Goal: Check status: Check status

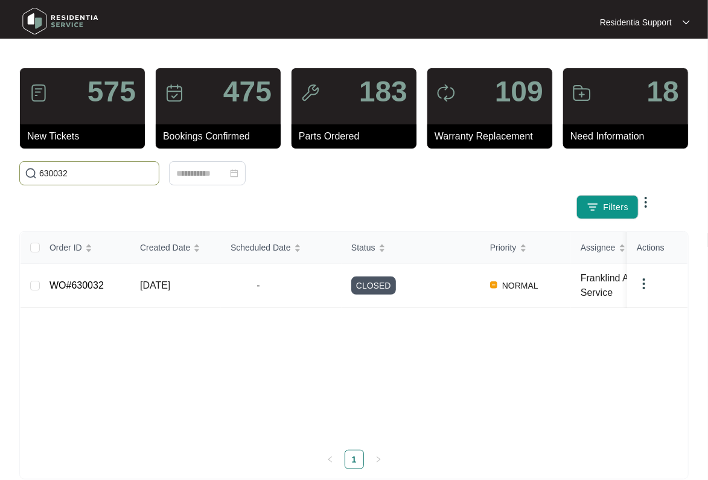
drag, startPoint x: 72, startPoint y: 173, endPoint x: -31, endPoint y: 173, distance: 103.3
click at [0, 173] on html "Residentia Support Residentia... 575 New Tickets 475 Bookings Confirmed 183 Par…" at bounding box center [354, 249] width 708 height 499
paste input "6425"
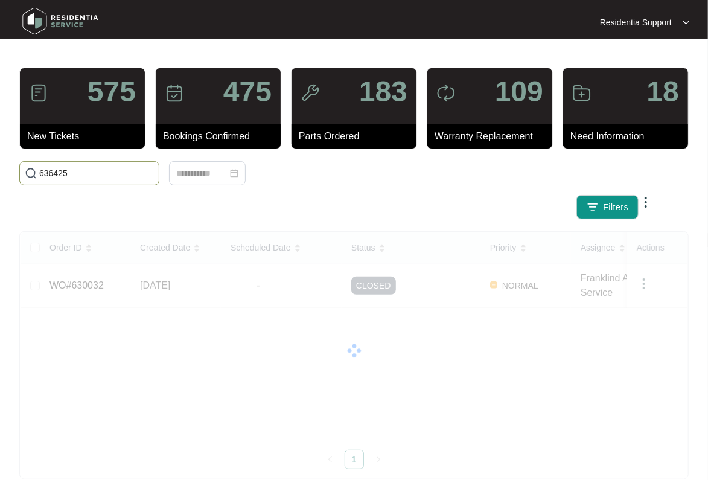
type input "636425"
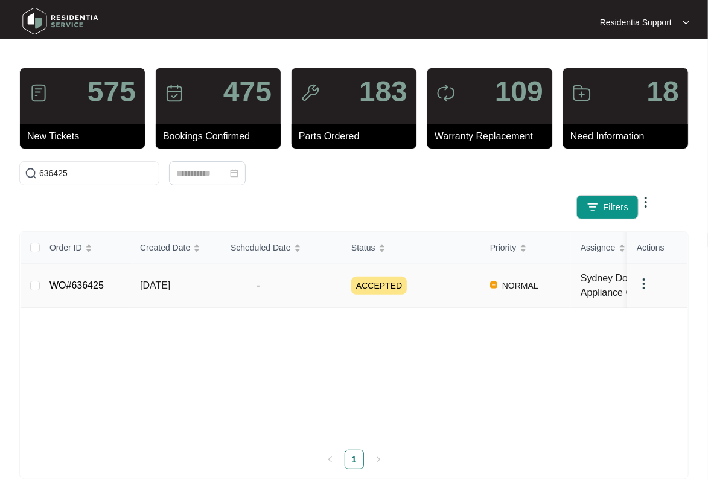
click at [427, 294] on td "ACCEPTED" at bounding box center [411, 286] width 139 height 44
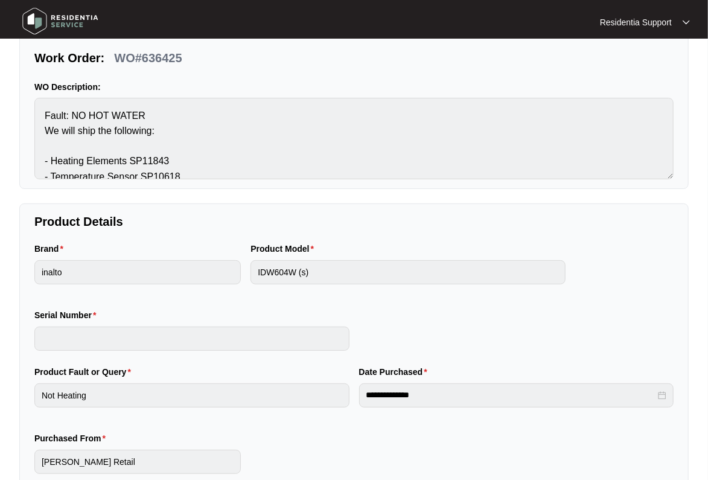
scroll to position [226, 0]
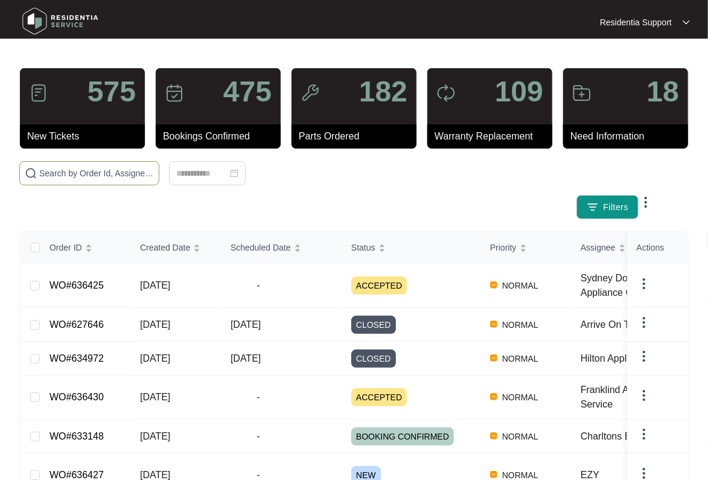
click at [95, 182] on span at bounding box center [89, 173] width 140 height 24
click at [94, 178] on input "text" at bounding box center [96, 173] width 115 height 13
paste input "636425"
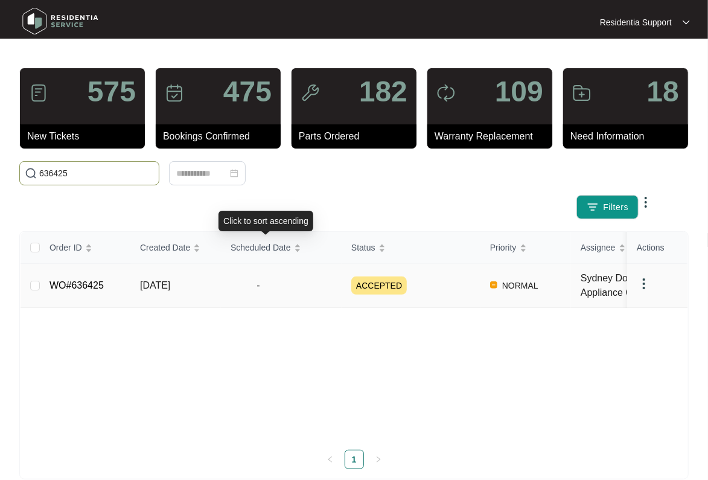
type input "636425"
click at [245, 297] on td "-" at bounding box center [281, 286] width 121 height 44
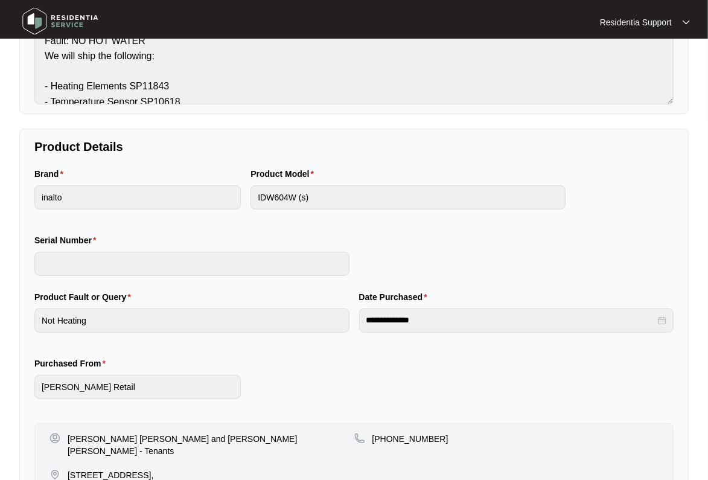
scroll to position [453, 0]
